Goal: Check status: Check status

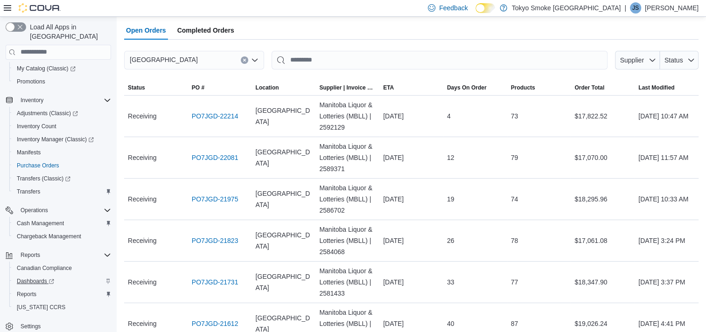
scroll to position [94, 0]
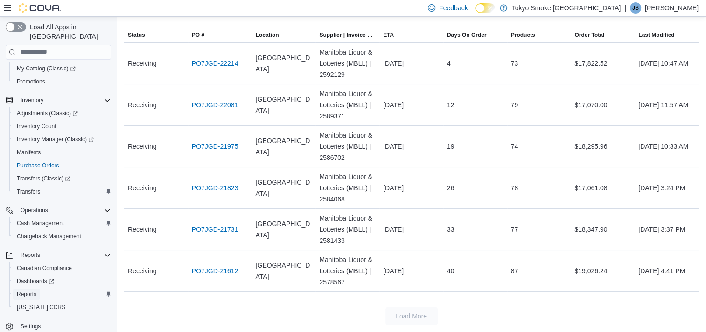
click at [30, 291] on span "Reports" at bounding box center [27, 294] width 20 height 7
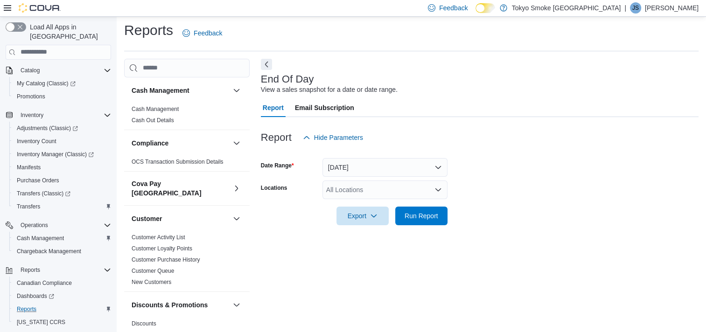
scroll to position [5, 0]
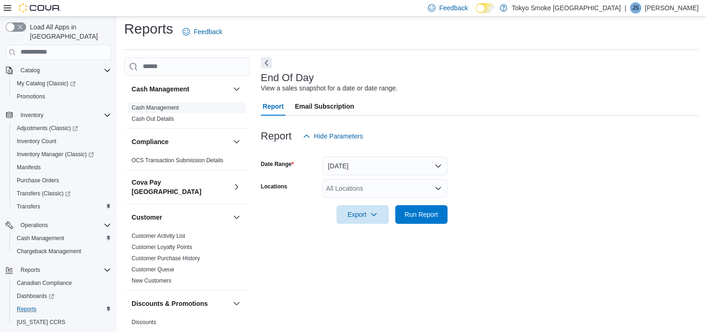
click at [167, 105] on link "Cash Management" at bounding box center [155, 108] width 47 height 7
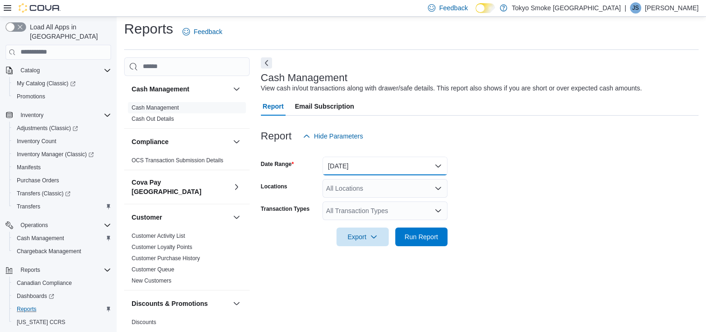
click at [373, 161] on button "[DATE]" at bounding box center [385, 166] width 125 height 19
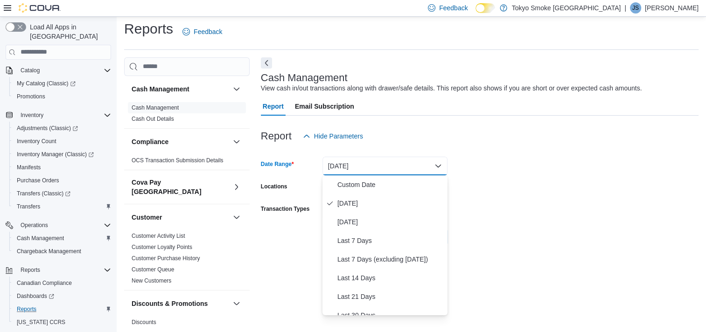
click at [373, 161] on button "[DATE]" at bounding box center [385, 166] width 125 height 19
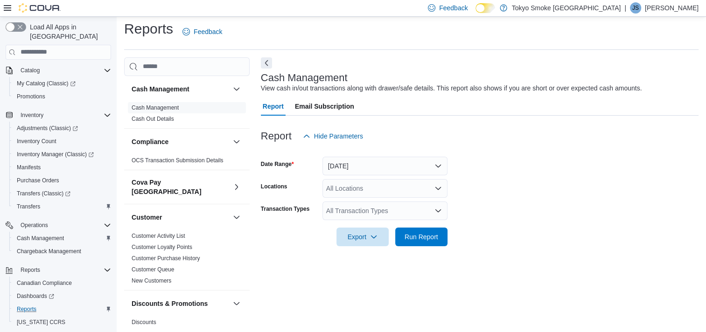
click at [355, 190] on div "All Locations" at bounding box center [385, 188] width 125 height 19
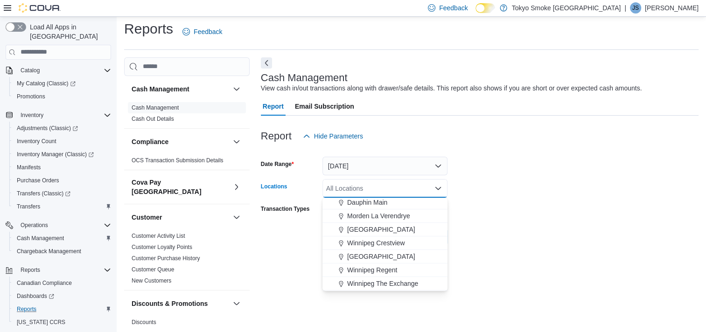
scroll to position [93, 0]
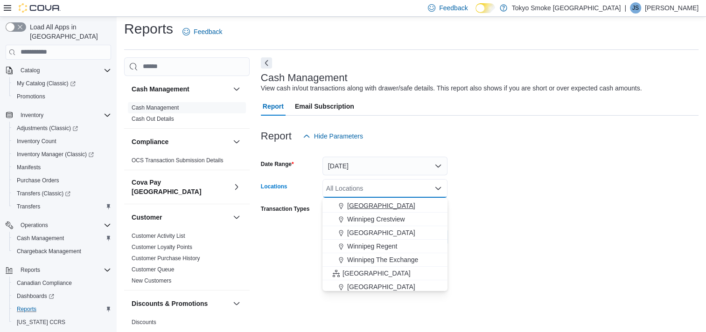
click at [378, 202] on span "[GEOGRAPHIC_DATA]" at bounding box center [381, 205] width 68 height 9
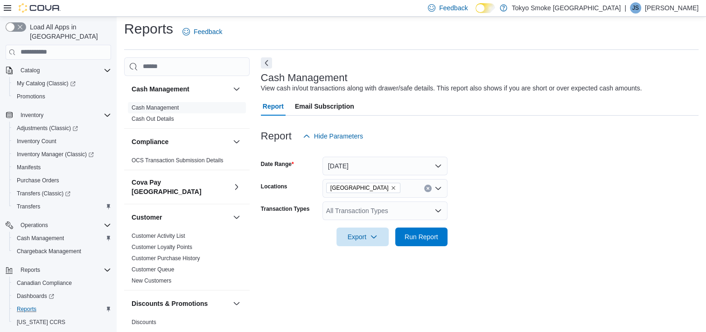
click at [566, 157] on form "Date Range [DATE] Locations [GEOGRAPHIC_DATA] Transaction Types All Transaction…" at bounding box center [480, 196] width 438 height 101
click at [368, 213] on div "All Transaction Types" at bounding box center [385, 211] width 125 height 19
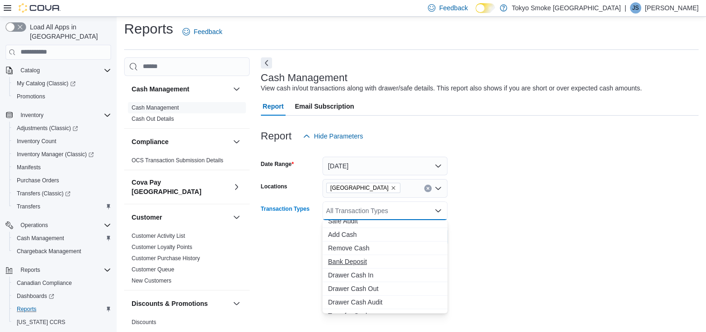
scroll to position [47, 0]
click at [360, 294] on span "Transfer Cash" at bounding box center [385, 292] width 114 height 9
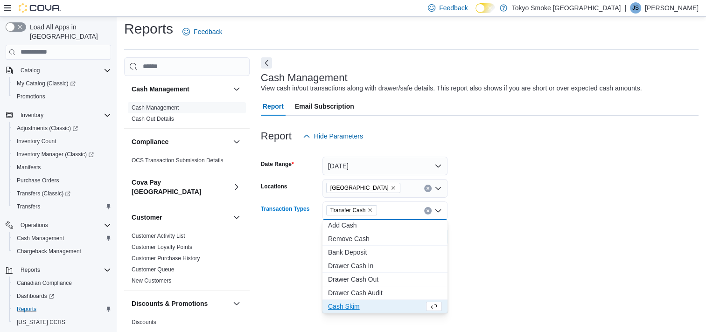
click at [497, 183] on form "Date Range [DATE] Locations [GEOGRAPHIC_DATA] Transaction Types Transfer Cash C…" at bounding box center [480, 196] width 438 height 101
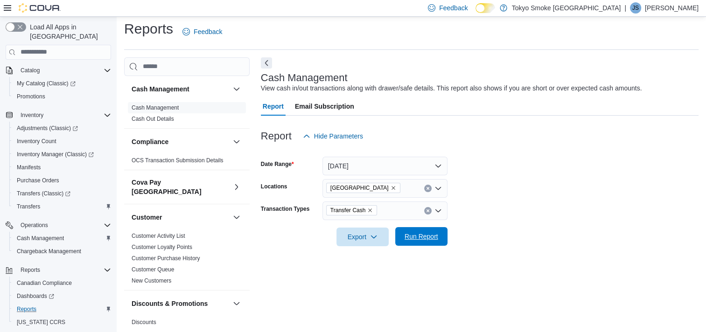
click at [422, 240] on span "Run Report" at bounding box center [422, 236] width 34 height 9
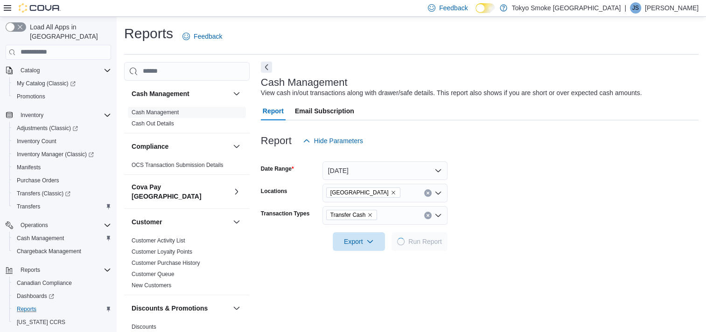
click at [270, 68] on button "Next" at bounding box center [266, 67] width 11 height 11
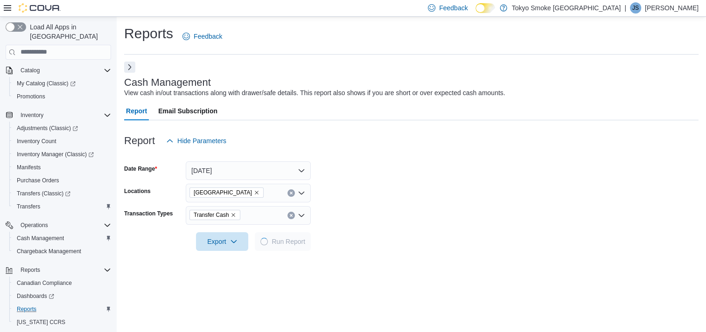
click at [134, 69] on button "Next" at bounding box center [129, 67] width 11 height 11
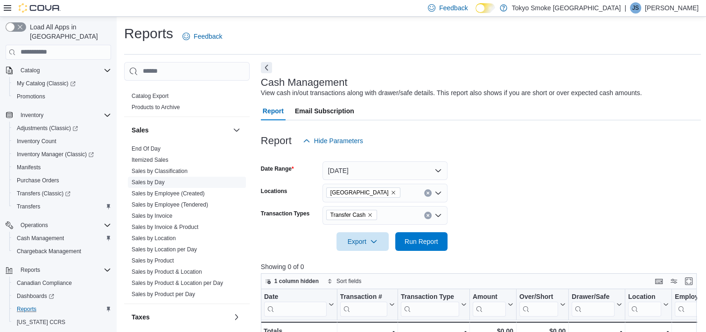
scroll to position [650, 0]
click at [166, 142] on span "End Of Day" at bounding box center [187, 147] width 118 height 11
click at [143, 144] on link "End Of Day" at bounding box center [146, 147] width 29 height 7
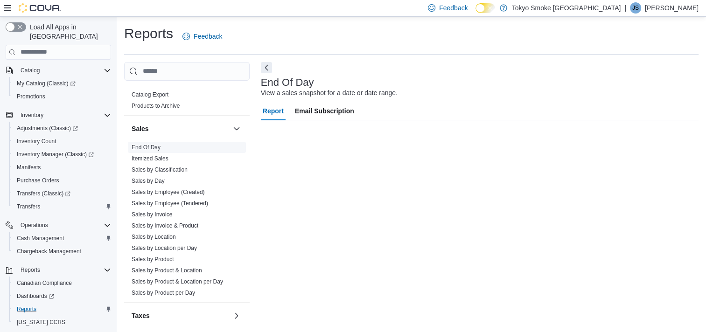
scroll to position [5, 0]
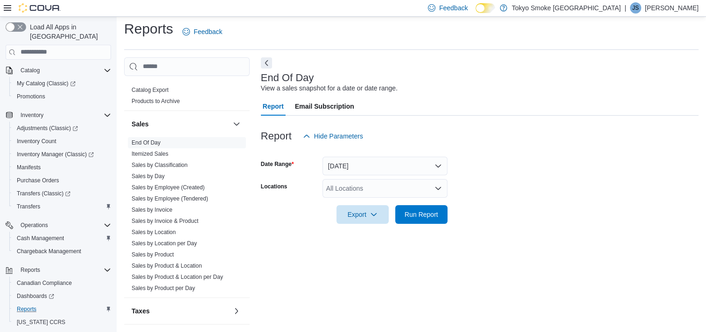
click at [438, 186] on icon "Open list of options" at bounding box center [438, 188] width 7 height 7
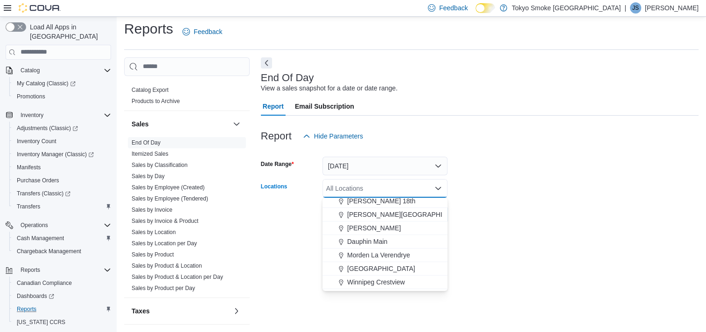
scroll to position [47, 0]
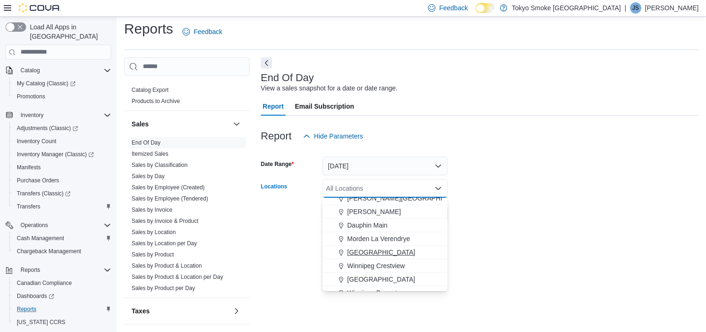
click at [375, 248] on span "[GEOGRAPHIC_DATA]" at bounding box center [381, 252] width 68 height 9
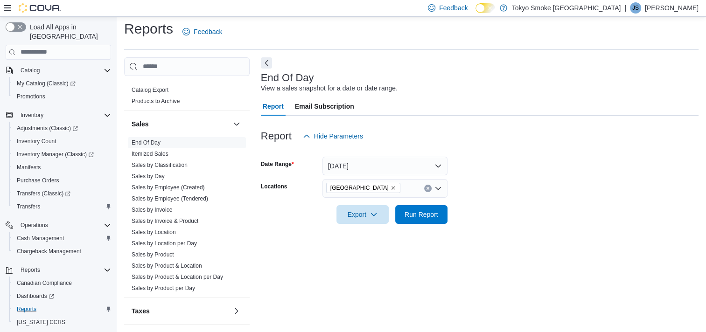
click at [579, 169] on form "Date Range [DATE] Locations [GEOGRAPHIC_DATA] Export Run Report" at bounding box center [480, 185] width 438 height 78
